Goal: Find specific page/section: Find specific page/section

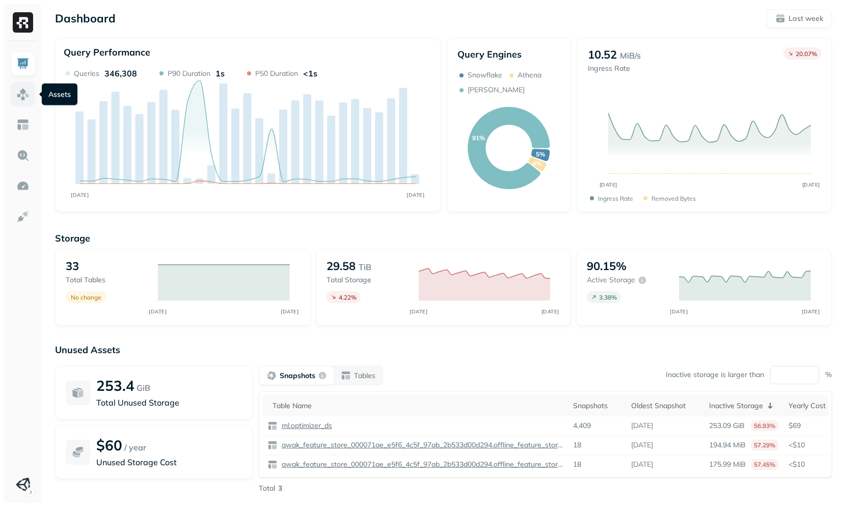
click at [30, 99] on link at bounding box center [23, 94] width 24 height 24
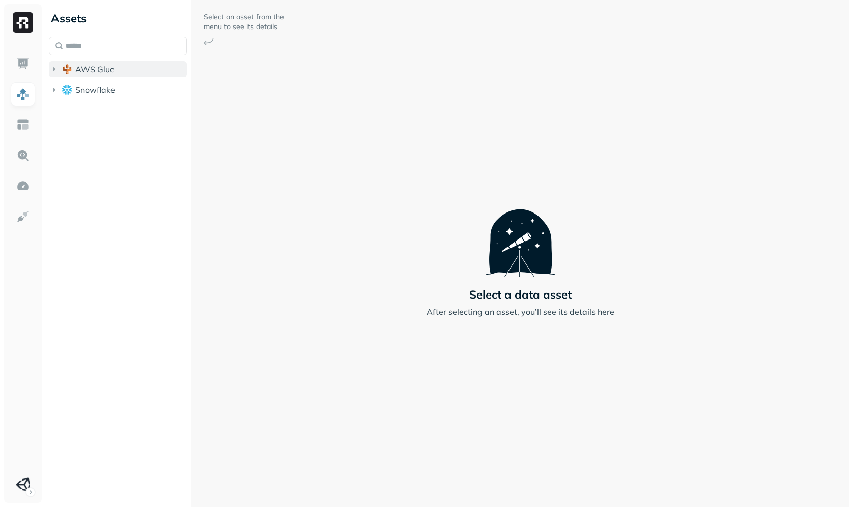
click at [105, 73] on span "AWS Glue" at bounding box center [94, 69] width 39 height 10
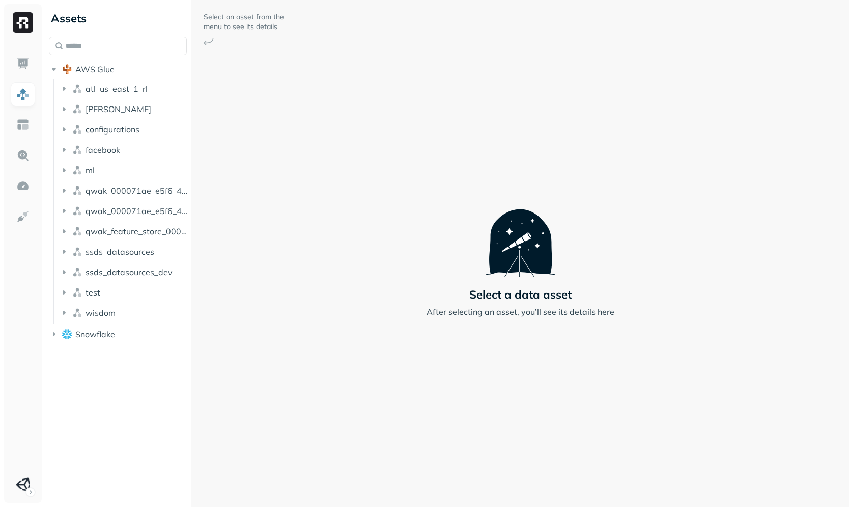
click at [108, 304] on ul "atl_us_east_1_rl [PERSON_NAME] configurations facebook ml qwak_000071ae_e5f6_4c…" at bounding box center [120, 201] width 134 height 244
click at [112, 317] on button "wisdom" at bounding box center [123, 313] width 128 height 16
click at [121, 342] on ul "Tables ( 2 )" at bounding box center [126, 333] width 124 height 20
click at [127, 334] on button "Tables ( 2 )" at bounding box center [128, 332] width 119 height 16
